Goal: Answer question/provide support

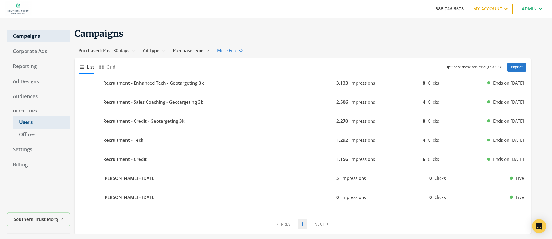
click at [28, 124] on link "Users" at bounding box center [41, 122] width 57 height 12
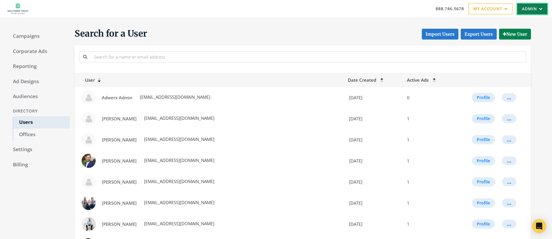
click at [532, 7] on link "Admin" at bounding box center [533, 9] width 30 height 11
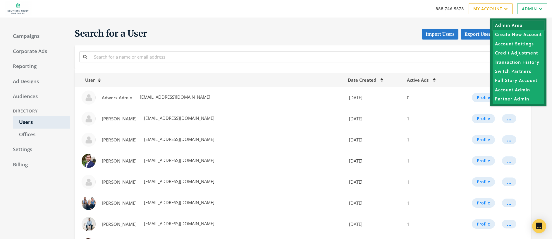
click at [511, 24] on link "Admin Area" at bounding box center [519, 25] width 52 height 9
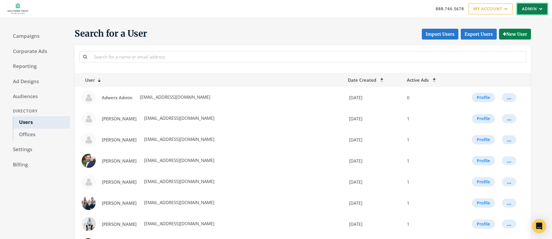
click at [526, 8] on link "Admin" at bounding box center [533, 9] width 30 height 11
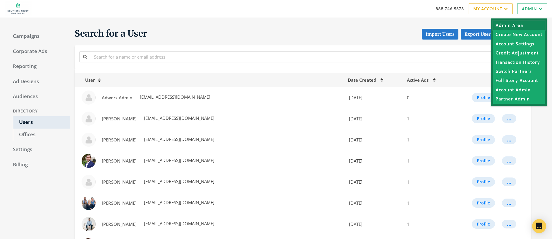
click at [511, 28] on link "Admin Area" at bounding box center [520, 25] width 52 height 9
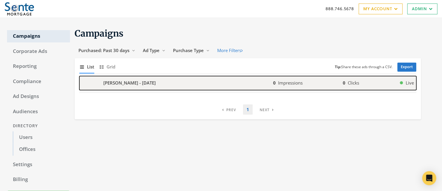
click at [138, 82] on b "[PERSON_NAME] - [DATE]" at bounding box center [129, 83] width 52 height 7
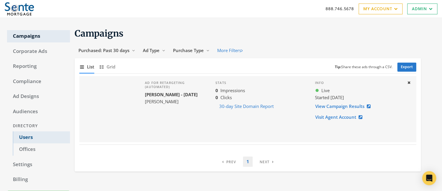
click at [26, 138] on link "Users" at bounding box center [41, 137] width 57 height 12
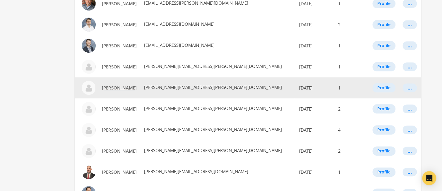
scroll to position [286, 0]
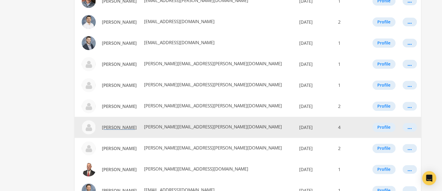
click at [117, 129] on span "[PERSON_NAME]" at bounding box center [119, 127] width 35 height 6
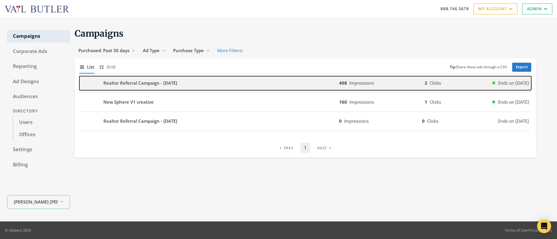
click at [129, 80] on b "Realtor Referral Campaign - [DATE]" at bounding box center [140, 83] width 74 height 7
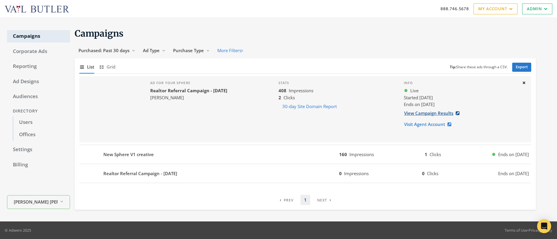
click at [429, 114] on link "View Campaign Results" at bounding box center [433, 113] width 59 height 11
